Goal: Task Accomplishment & Management: Use online tool/utility

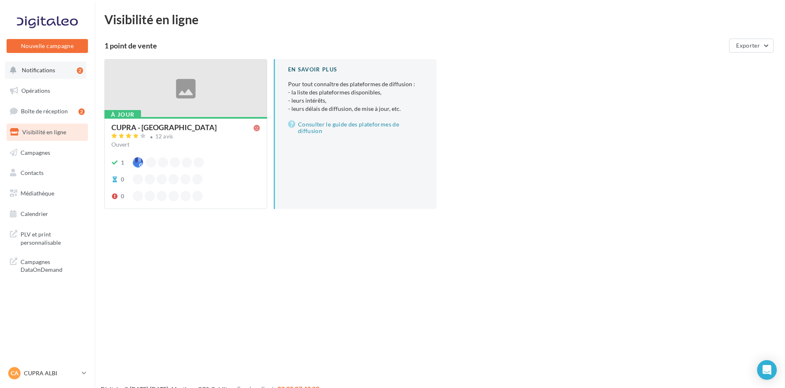
click at [46, 71] on span "Notifications" at bounding box center [38, 70] width 33 height 7
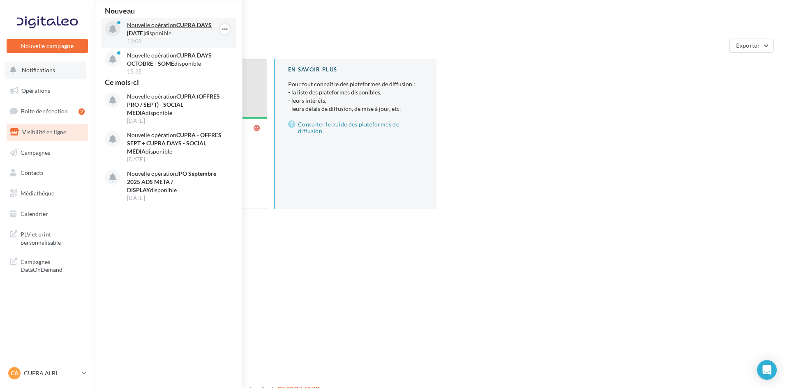
click at [164, 25] on p "Nouvelle opération CUPRA DAYS Octobre 2025 disponible" at bounding box center [174, 29] width 95 height 16
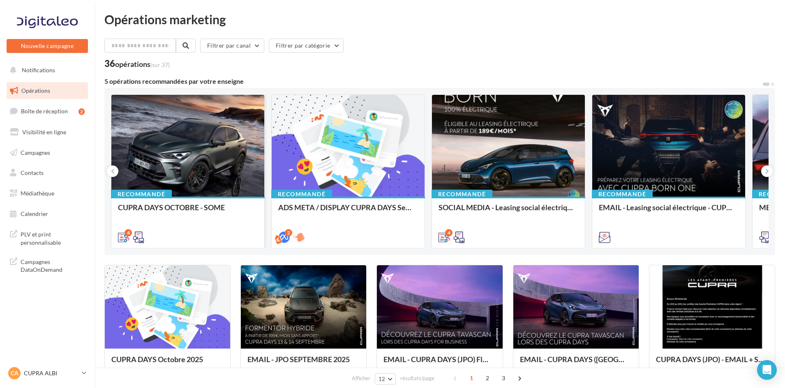
click at [184, 148] on div at bounding box center [187, 146] width 153 height 103
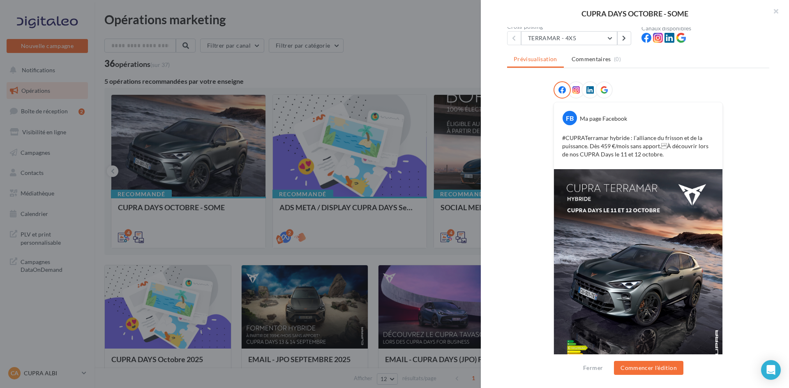
scroll to position [111, 0]
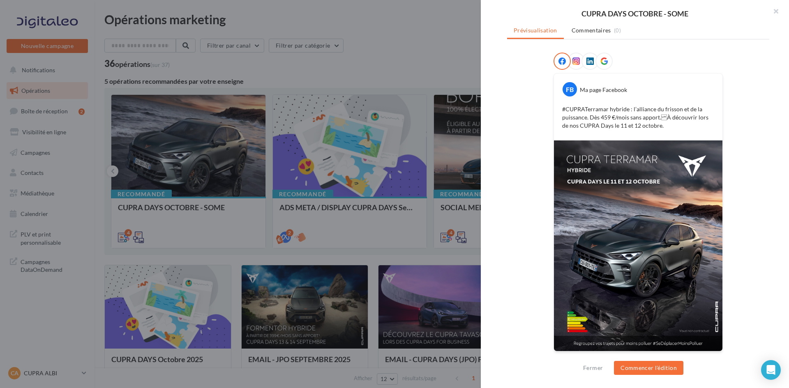
click at [573, 63] on icon at bounding box center [576, 61] width 7 height 7
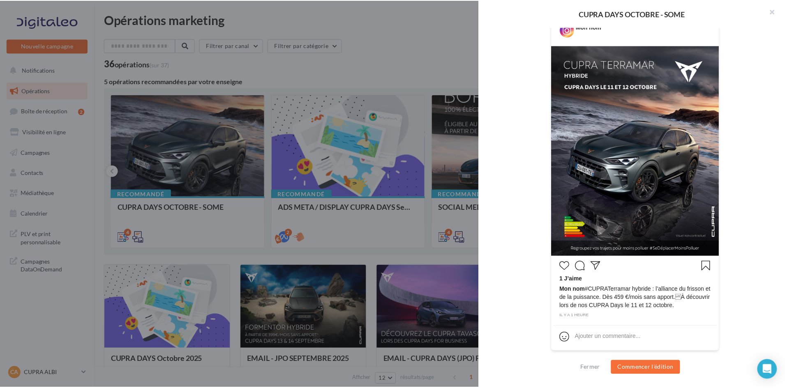
scroll to position [129, 0]
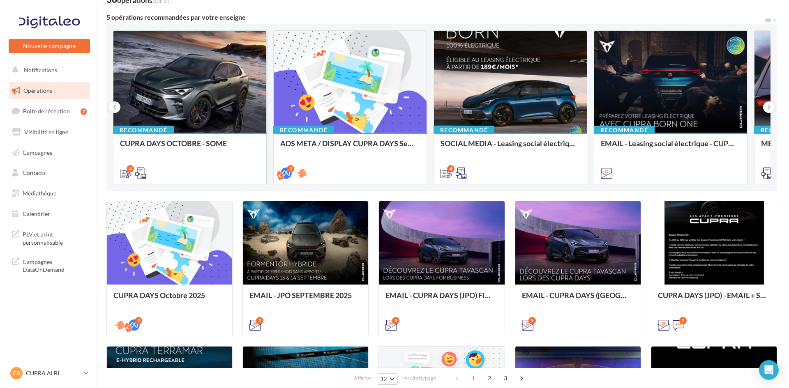
scroll to position [82, 0]
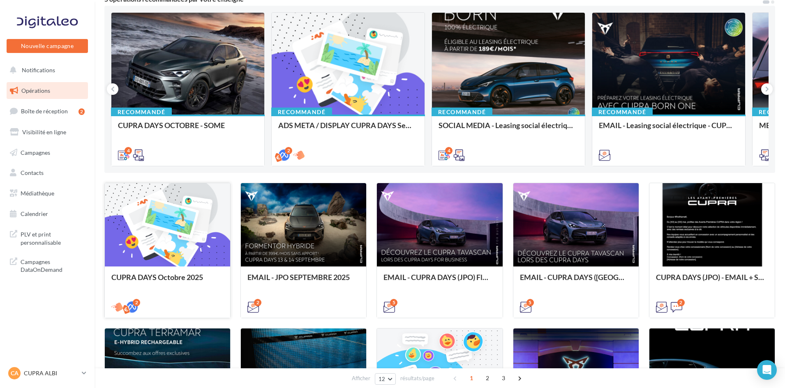
click at [162, 247] on div at bounding box center [167, 225] width 125 height 84
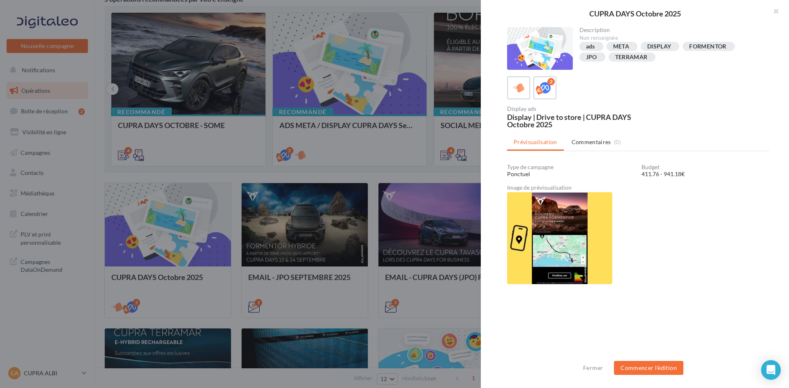
click at [569, 226] on img at bounding box center [559, 238] width 105 height 92
click at [542, 90] on icon at bounding box center [545, 88] width 12 height 12
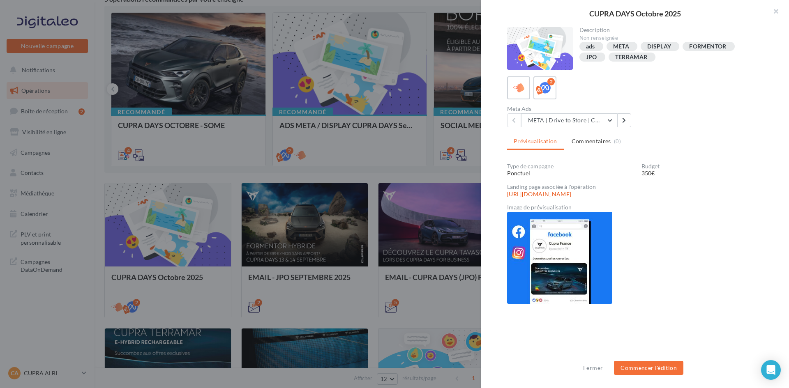
click at [563, 196] on link "[URL][DOMAIN_NAME]" at bounding box center [539, 194] width 64 height 7
click at [615, 120] on button "META | Drive to Store | CUPRA DAYS Octobre 2025" at bounding box center [569, 120] width 96 height 14
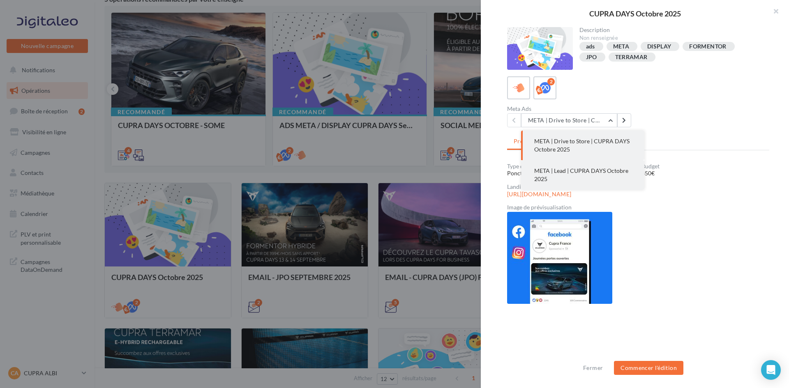
click at [570, 175] on button "META | Lead | CUPRA DAYS Octobre 2025" at bounding box center [582, 175] width 123 height 30
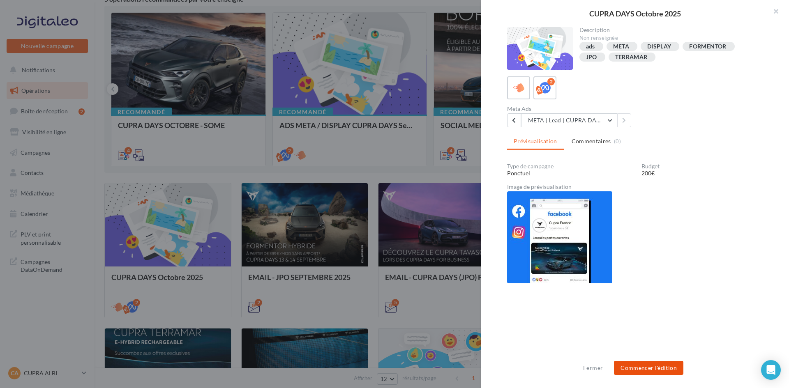
click at [644, 365] on button "Commencer l'édition" at bounding box center [648, 368] width 69 height 14
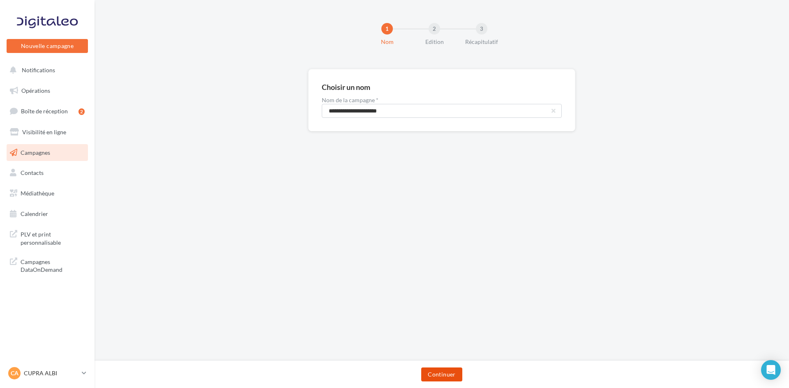
click at [438, 381] on button "Continuer" at bounding box center [441, 375] width 41 height 14
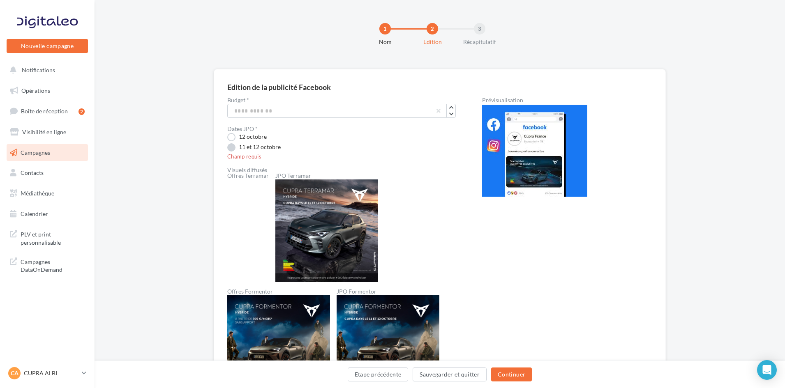
click at [233, 146] on label "11 et 12 octobre" at bounding box center [253, 147] width 53 height 8
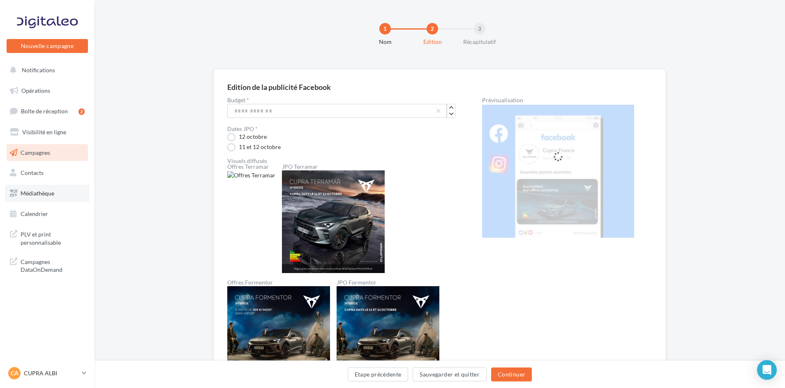
click at [45, 193] on span "Médiathèque" at bounding box center [38, 193] width 34 height 7
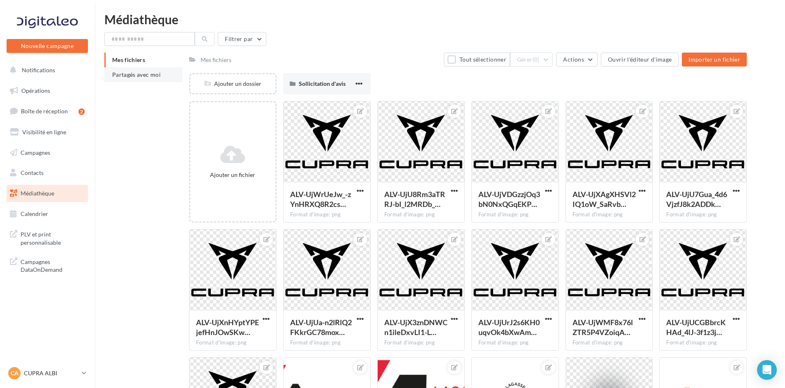
click at [152, 75] on span "Partagés avec moi" at bounding box center [136, 74] width 48 height 7
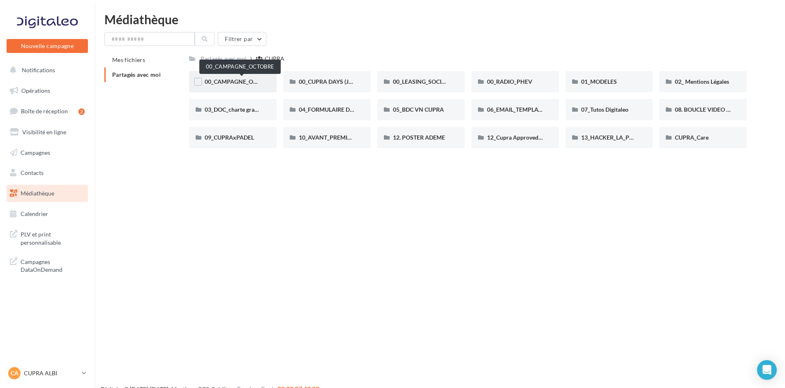
click at [231, 82] on span "00_CAMPAGNE_OCTOBRE" at bounding box center [240, 81] width 70 height 7
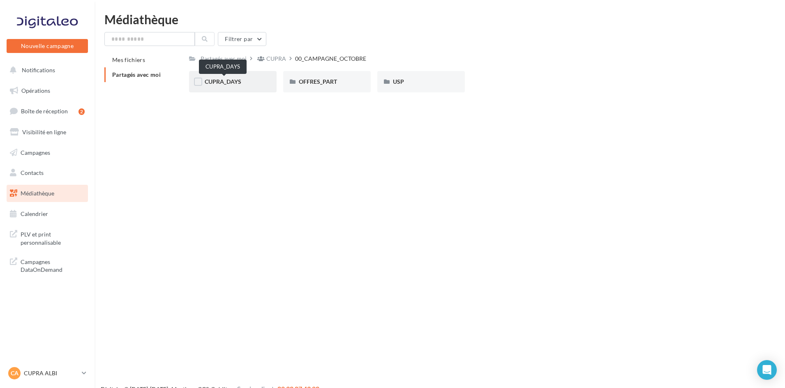
click at [226, 83] on span "CUPRA_DAYS" at bounding box center [223, 81] width 37 height 7
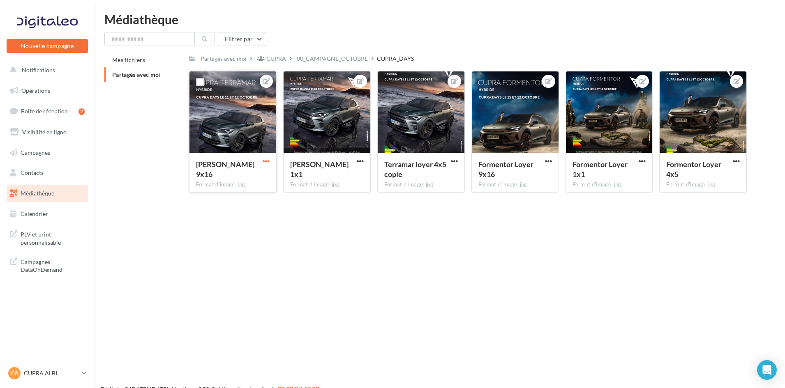
click at [265, 161] on span "button" at bounding box center [266, 161] width 7 height 7
click at [216, 199] on button "Télécharger" at bounding box center [228, 198] width 87 height 21
click at [38, 371] on p "CUPRA ALBI" at bounding box center [51, 373] width 55 height 8
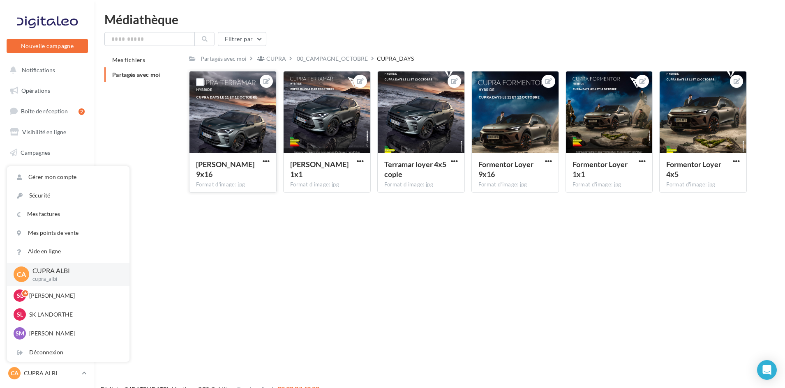
click at [201, 272] on div "Nouvelle campagne Nouvelle campagne Notifications Opérations Boîte de réception…" at bounding box center [392, 207] width 785 height 388
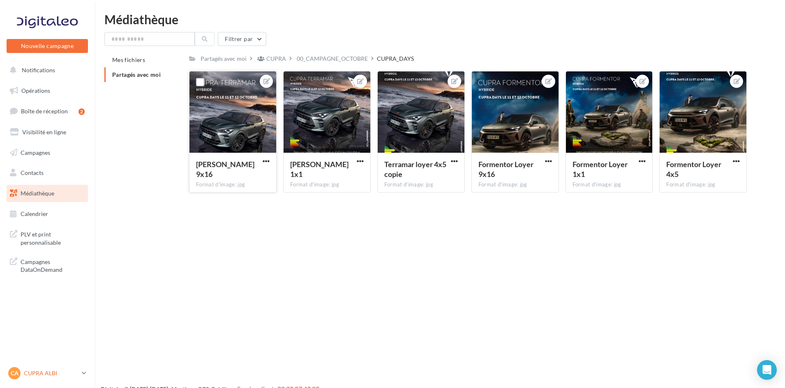
click at [44, 370] on p "CUPRA ALBI" at bounding box center [51, 373] width 55 height 8
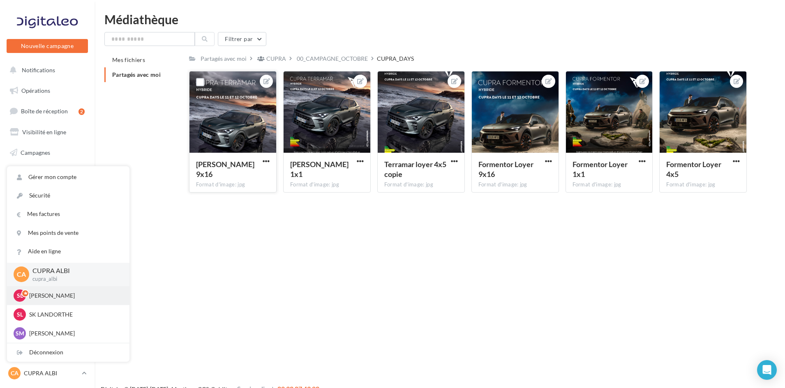
click at [71, 295] on p "SK LESCURE" at bounding box center [74, 296] width 90 height 8
